Goal: Transaction & Acquisition: Download file/media

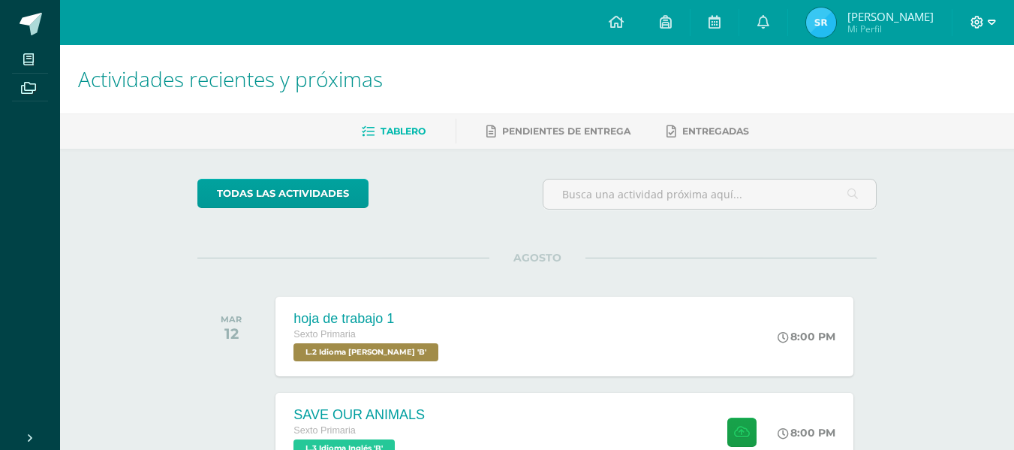
click at [991, 25] on icon at bounding box center [992, 23] width 8 height 14
click at [924, 103] on span "Cerrar sesión" at bounding box center [945, 102] width 68 height 14
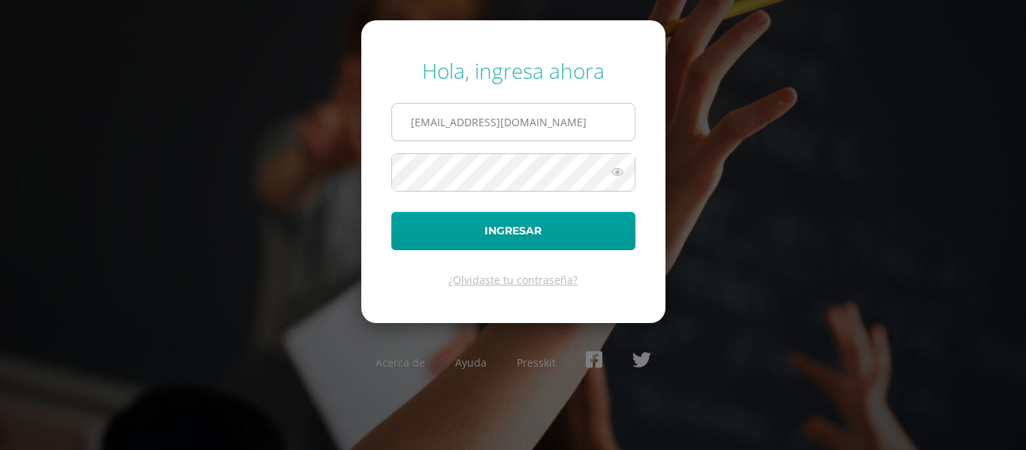
click at [572, 122] on input "[EMAIL_ADDRESS][DOMAIN_NAME]" at bounding box center [513, 122] width 243 height 37
type input "[EMAIL_ADDRESS][DOMAIN_NAME]"
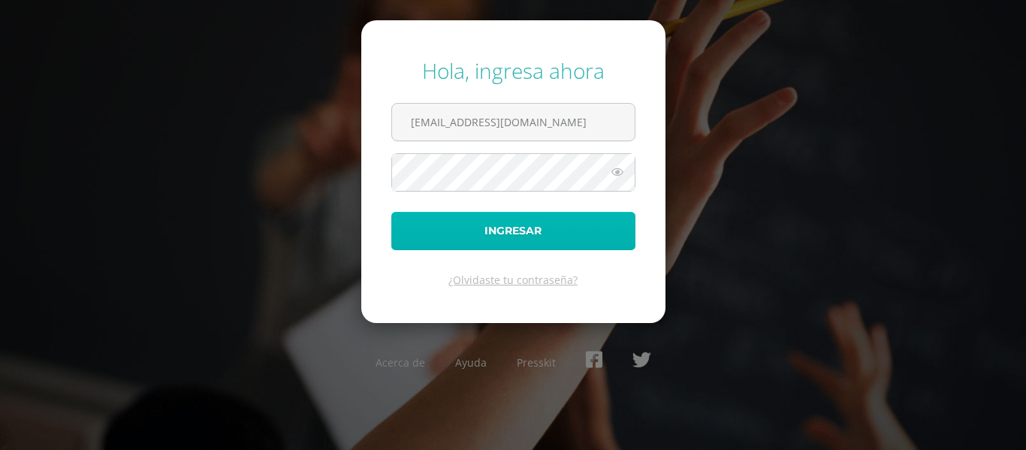
click at [542, 245] on button "Ingresar" at bounding box center [513, 231] width 244 height 38
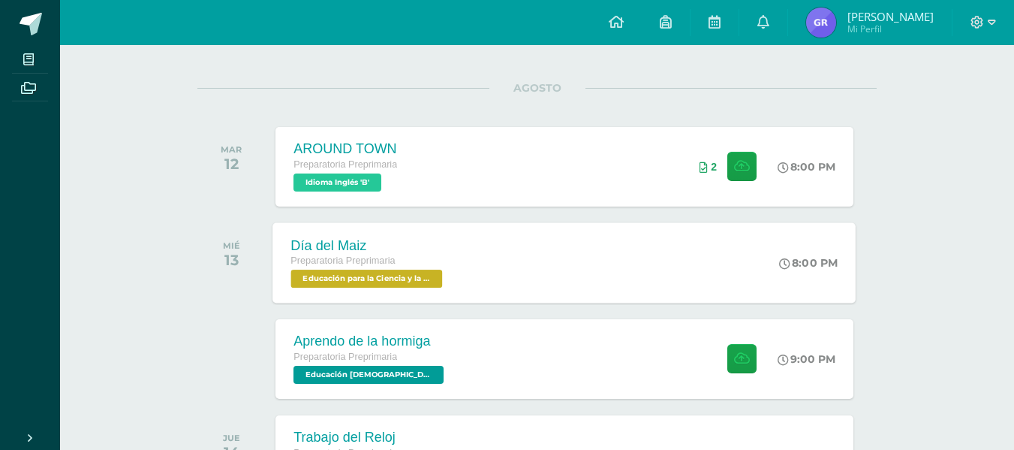
scroll to position [175, 0]
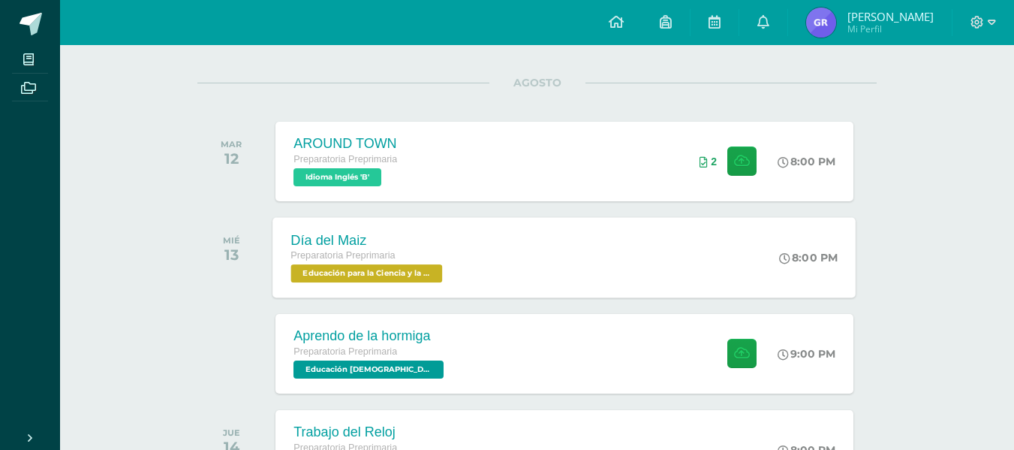
click at [392, 264] on span "Educación para la Ciencia y la Ciudadanía 'B'" at bounding box center [367, 273] width 152 height 18
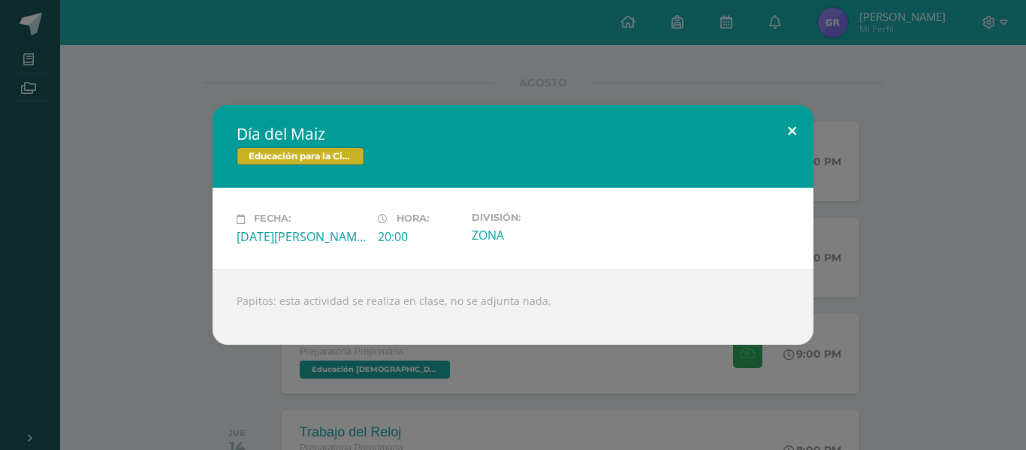
click at [794, 134] on button at bounding box center [791, 130] width 43 height 51
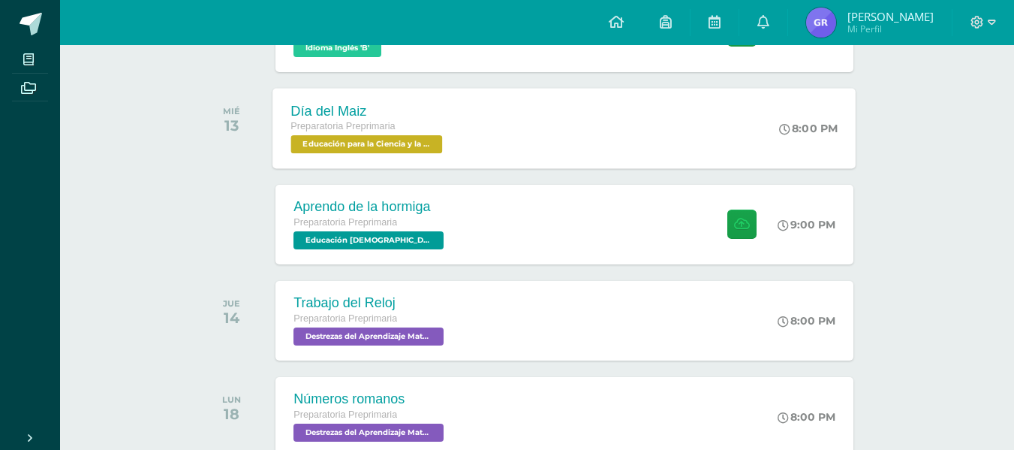
scroll to position [306, 0]
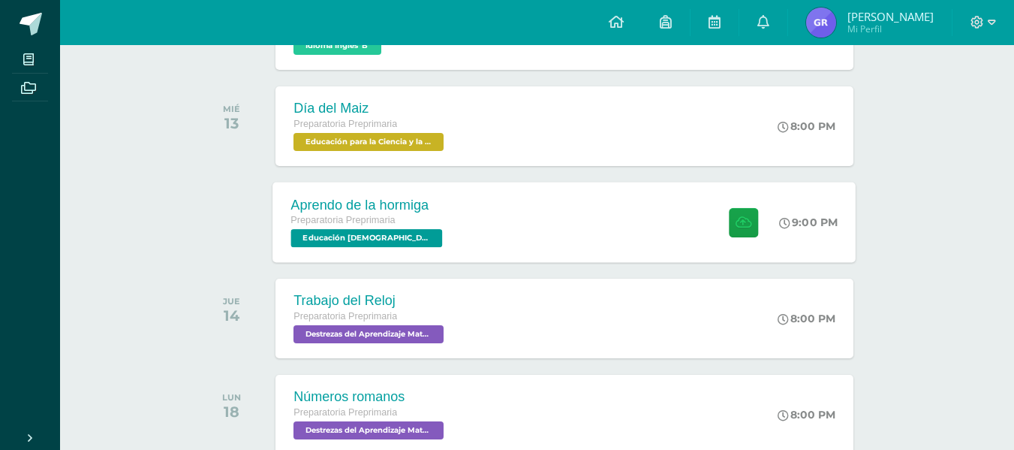
click at [423, 244] on div "Preparatoria Preprimaria Educación Cristiana 'B'" at bounding box center [368, 229] width 155 height 35
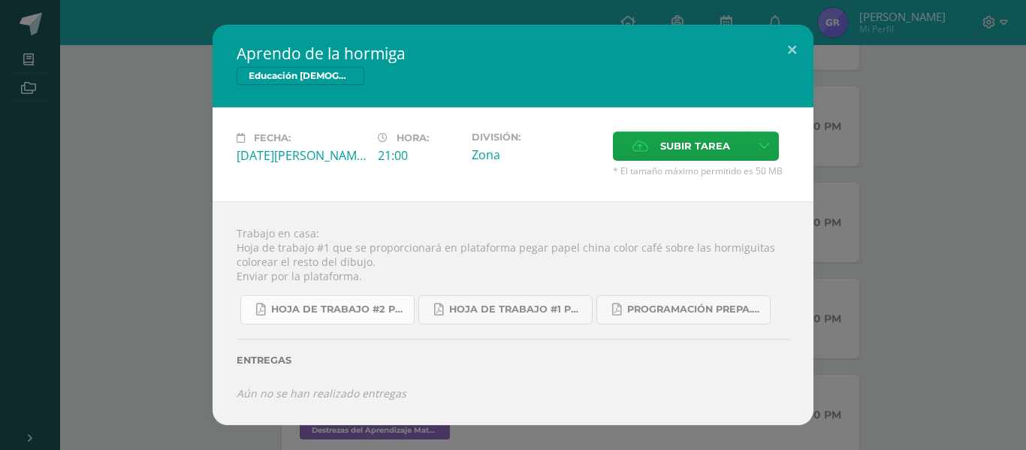
click at [338, 306] on span "Hoja de trabajo #2 prepa A-B 4ta. Unidad 2025.pdf" at bounding box center [338, 309] width 135 height 12
click at [495, 314] on span "Hoja de trabajo #1 prepa 4ta. Unidad 2025.pdf" at bounding box center [516, 309] width 135 height 12
click at [679, 318] on link "Programación Prepa.B 4ta. Unidad 2025.pdf" at bounding box center [683, 309] width 174 height 29
click at [785, 43] on button at bounding box center [791, 50] width 43 height 51
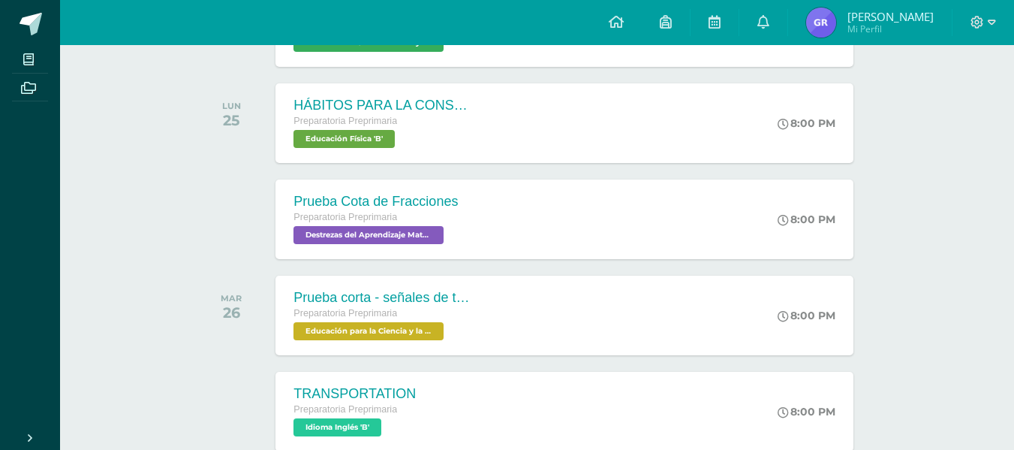
scroll to position [791, 0]
